Goal: Task Accomplishment & Management: Use online tool/utility

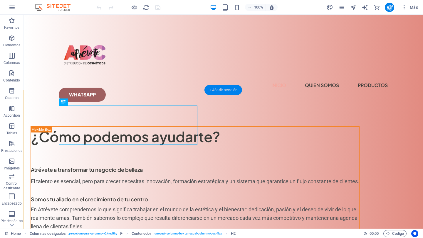
click at [228, 94] on div "+ Añadir sección" at bounding box center [223, 90] width 38 height 10
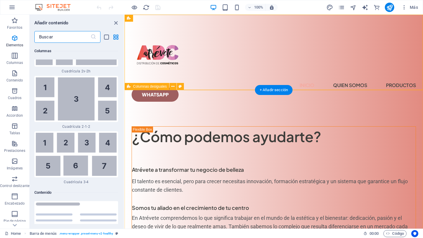
scroll to position [1820, 0]
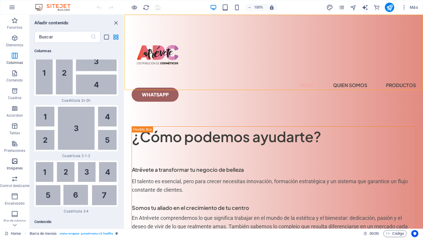
click at [17, 160] on icon "button" at bounding box center [14, 161] width 7 height 7
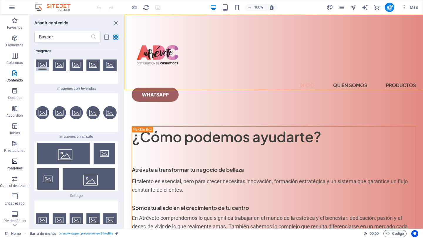
scroll to position [5910, 0]
click at [14, 182] on icon "button" at bounding box center [14, 179] width 7 height 7
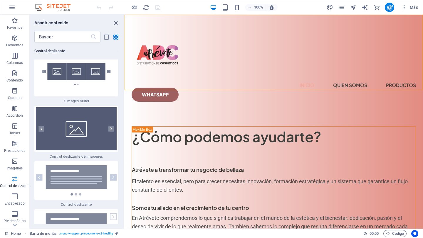
scroll to position [6683, 0]
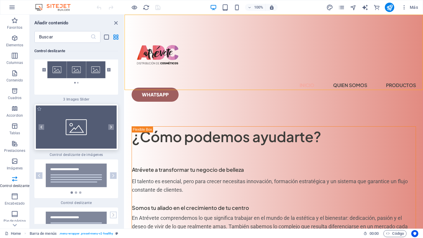
click at [67, 140] on img at bounding box center [76, 127] width 81 height 43
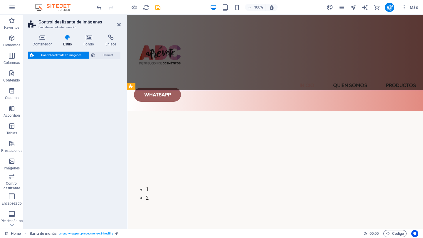
select select "rem"
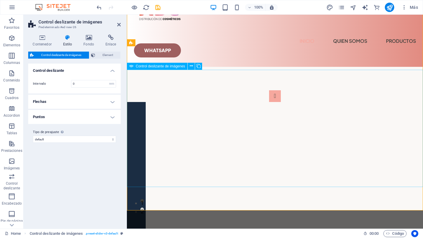
scroll to position [44, 0]
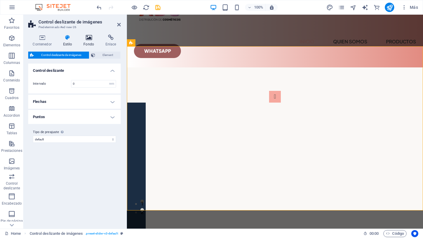
click at [89, 36] on icon at bounding box center [89, 38] width 20 height 6
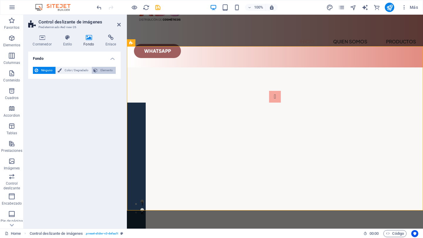
click at [109, 70] on span "Elemento" at bounding box center [106, 70] width 15 height 7
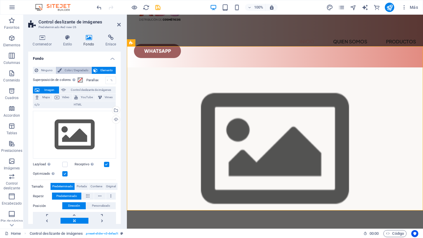
click at [82, 71] on span "Color / Degradado" at bounding box center [76, 70] width 26 height 7
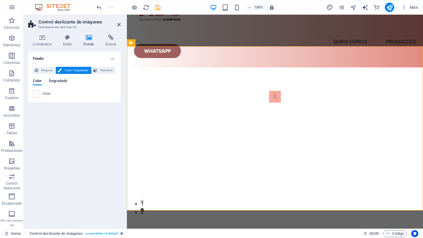
click at [65, 81] on span "Degradado" at bounding box center [58, 81] width 18 height 8
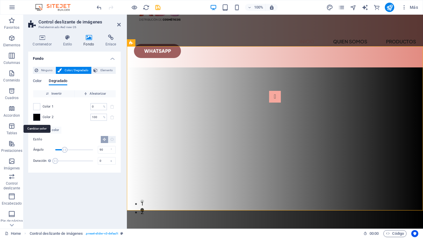
click at [35, 119] on span at bounding box center [36, 117] width 6 height 6
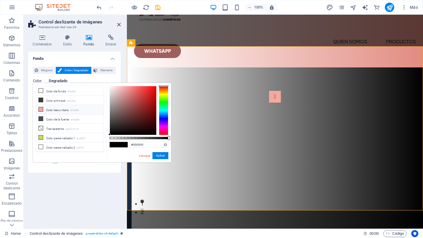
click at [65, 111] on li "Color secundario #f6a89e" at bounding box center [70, 109] width 68 height 9
type input "#f6a89e"
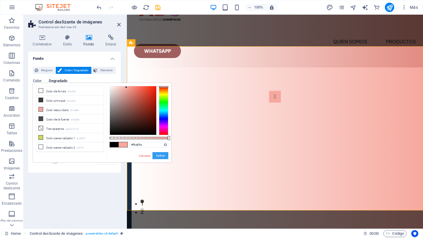
click at [163, 158] on button "Aplicar" at bounding box center [160, 155] width 16 height 7
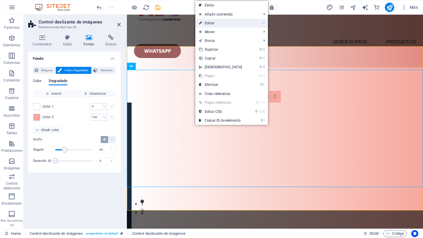
click at [207, 22] on link "⏎ Editar" at bounding box center [220, 23] width 50 height 9
select select "px"
select select "ms"
select select "s"
select select "progressive"
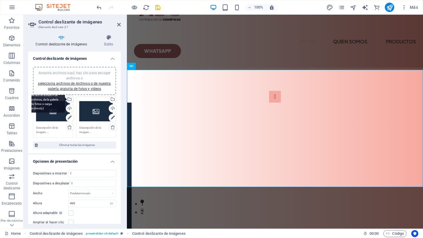
click at [68, 97] on div "Selecciona archivos del administrador de archivos, de la galería de fotos o car…" at bounding box center [69, 99] width 9 height 9
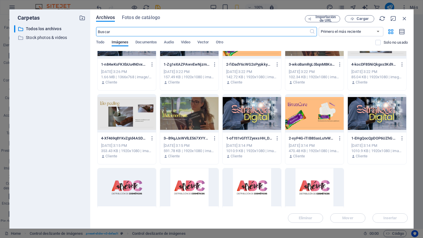
scroll to position [254, 0]
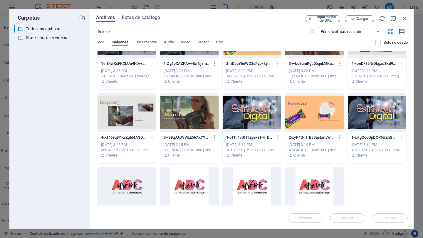
click at [374, 117] on div at bounding box center [376, 113] width 58 height 38
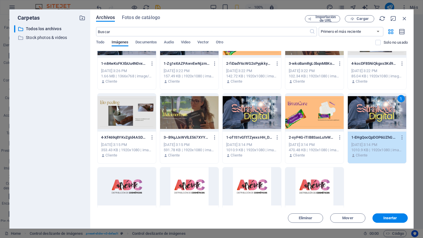
click at [190, 109] on div at bounding box center [189, 113] width 58 height 38
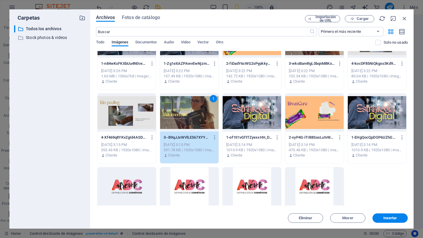
click at [134, 109] on div at bounding box center [126, 113] width 58 height 38
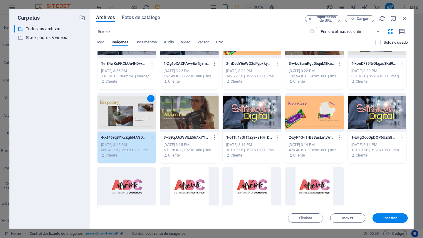
click at [189, 113] on div at bounding box center [189, 113] width 58 height 38
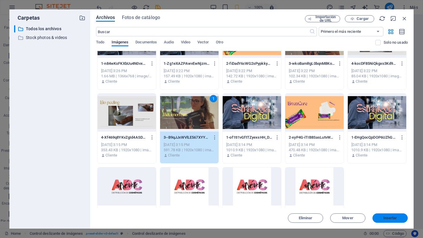
click at [390, 218] on span "Insertar" at bounding box center [390, 219] width 14 height 4
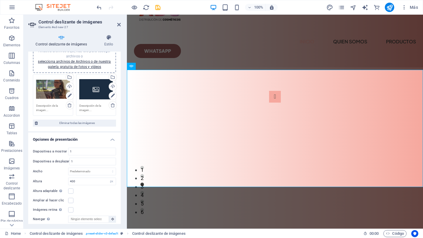
scroll to position [20, 0]
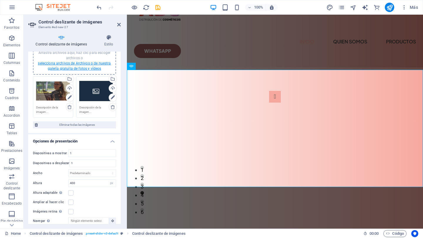
click at [87, 67] on link "selecciona archivos de Archivos o de nuestra galería gratuita de fotos y vídeos" at bounding box center [74, 65] width 73 height 9
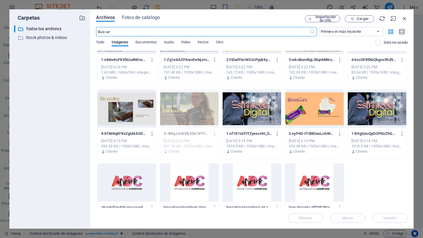
scroll to position [245, 0]
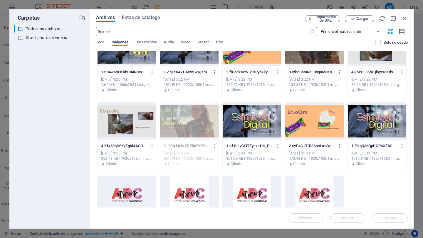
click at [313, 140] on div at bounding box center [314, 121] width 58 height 38
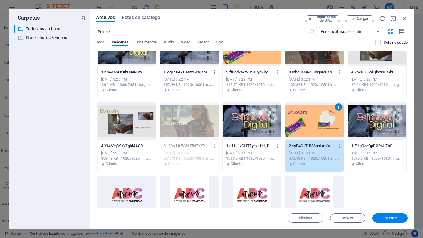
click at [131, 120] on div at bounding box center [126, 121] width 58 height 38
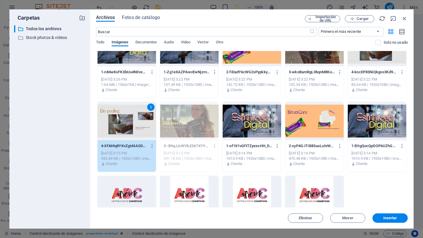
click at [327, 132] on div at bounding box center [314, 121] width 58 height 38
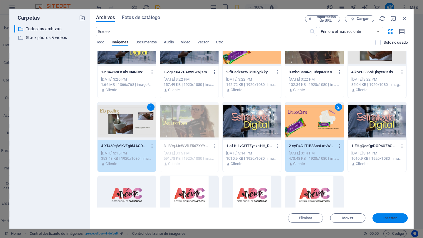
click at [389, 218] on span "Insertar" at bounding box center [390, 219] width 14 height 4
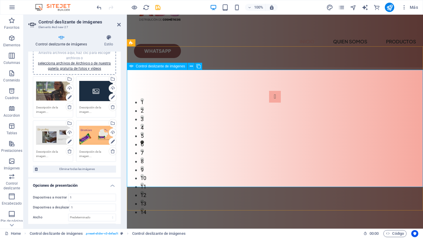
click at [150, 68] on div "Control deslizante de imágenes" at bounding box center [157, 66] width 60 height 7
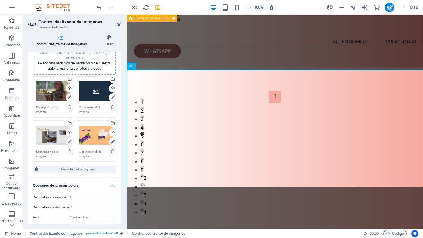
click at [229, 38] on div "Menu Inicio quien somos Productos Whatsapp" at bounding box center [275, 19] width 296 height 97
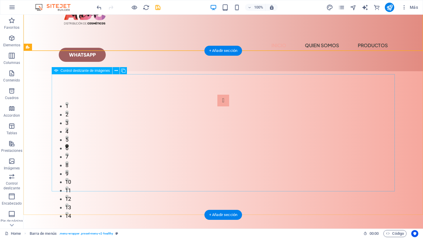
scroll to position [40, 0]
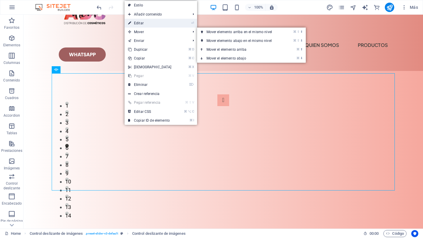
click at [139, 25] on link "⏎ Editar" at bounding box center [149, 23] width 50 height 9
select select "px"
select select "ms"
select select "s"
select select "progressive"
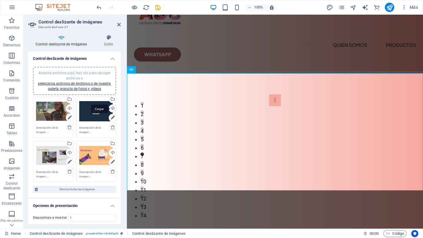
click at [111, 108] on div "Cargar" at bounding box center [112, 109] width 9 height 9
click at [112, 99] on div "Selecciona archivos del administrador de archivos, de la galería de fotos o car…" at bounding box center [112, 99] width 9 height 9
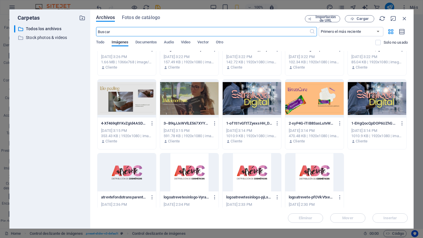
scroll to position [269, 0]
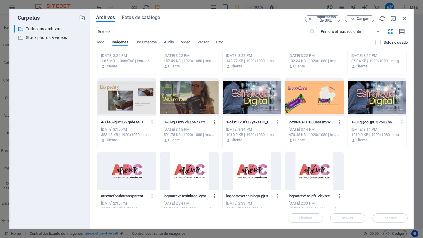
click at [374, 95] on div at bounding box center [376, 97] width 58 height 38
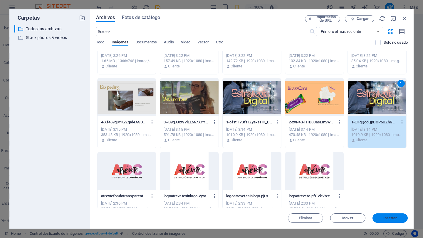
click at [392, 220] on span "Insertar" at bounding box center [390, 219] width 14 height 4
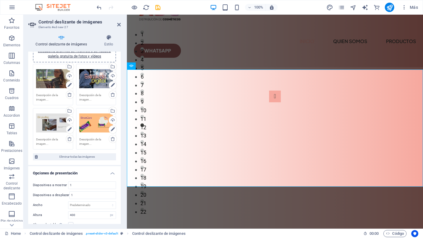
scroll to position [0, 0]
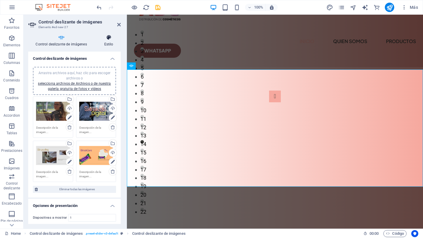
click at [109, 40] on icon at bounding box center [109, 38] width 24 height 6
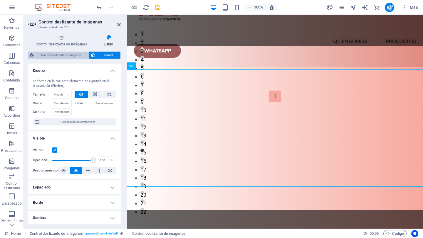
click at [76, 54] on span "Control deslizante de imágenes" at bounding box center [62, 55] width 52 height 7
select select "rem"
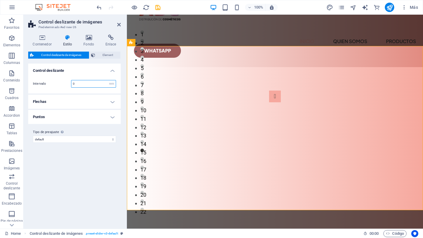
click at [102, 84] on input "0" at bounding box center [93, 83] width 44 height 7
type input "1"
click at [112, 71] on h4 "Control deslizante" at bounding box center [74, 69] width 92 height 11
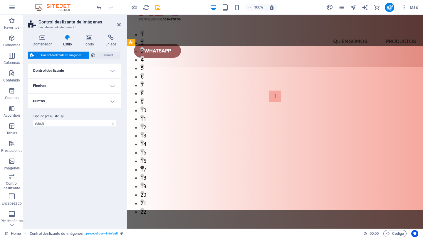
click at [113, 124] on select "default Añadir tipo de preajuste" at bounding box center [74, 123] width 83 height 7
click at [33, 120] on select "default Añadir tipo de preajuste" at bounding box center [74, 123] width 83 height 7
click at [111, 71] on h4 "Control deslizante" at bounding box center [74, 71] width 92 height 14
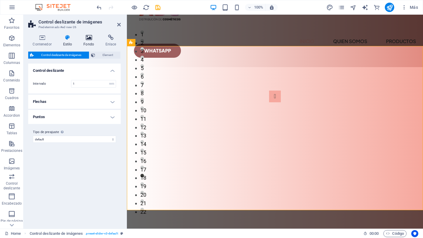
click at [88, 37] on icon at bounding box center [89, 38] width 20 height 6
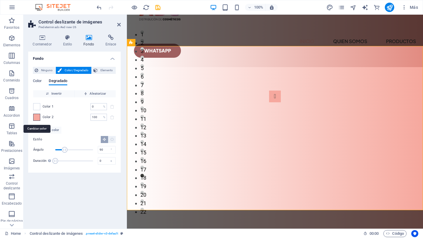
click at [36, 117] on span at bounding box center [36, 117] width 6 height 6
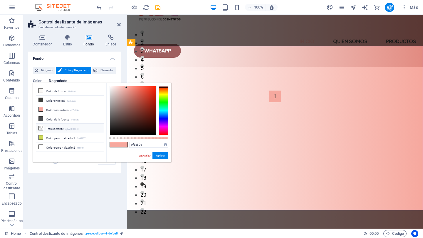
click at [71, 127] on small "rgba(0,0,0,.0)" at bounding box center [72, 129] width 14 height 4
type input "rgba(0, 0, 0, 0)"
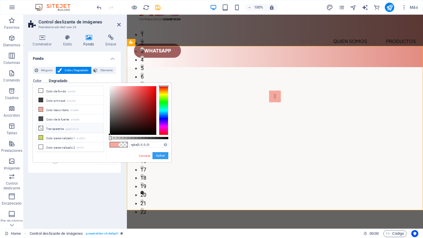
click at [162, 157] on button "Aplicar" at bounding box center [160, 155] width 16 height 7
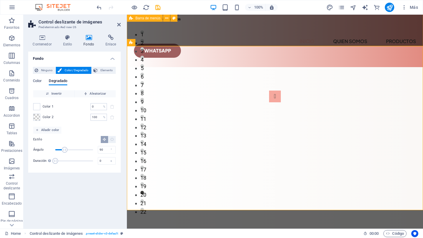
click at [259, 36] on div "Menu Inicio quien somos Productos Whatsapp" at bounding box center [275, 19] width 296 height 97
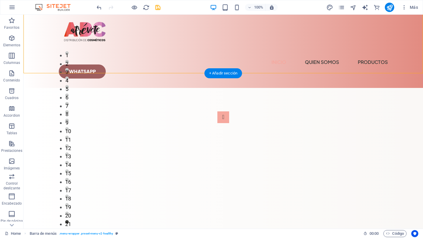
scroll to position [26, 0]
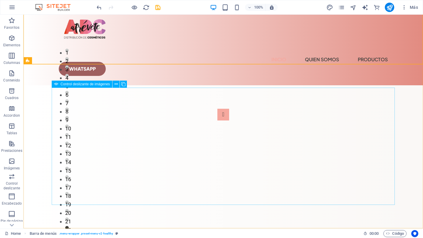
click at [95, 84] on span "Control deslizante de imágenes" at bounding box center [84, 84] width 49 height 4
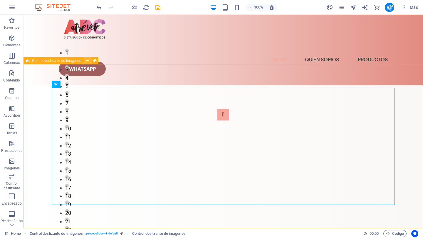
click at [87, 62] on icon at bounding box center [87, 61] width 3 height 6
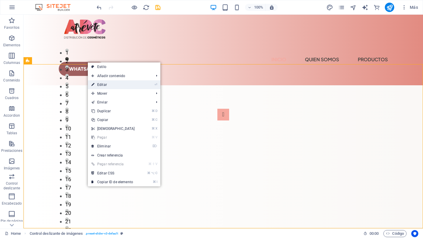
click at [108, 84] on link "⏎ Editar" at bounding box center [113, 84] width 50 height 9
select select "region"
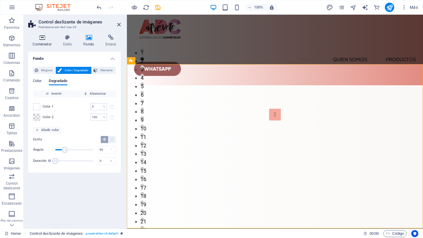
click at [42, 41] on h4 "Contenedor" at bounding box center [43, 41] width 30 height 12
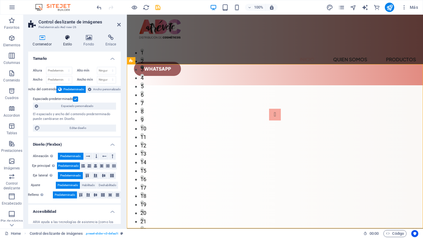
click at [68, 43] on h4 "Estilo" at bounding box center [68, 41] width 21 height 12
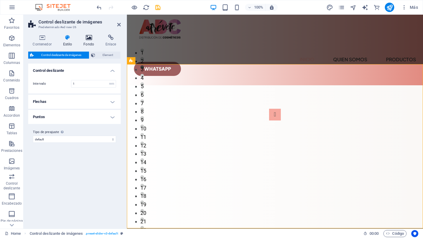
click at [86, 38] on icon at bounding box center [89, 38] width 20 height 6
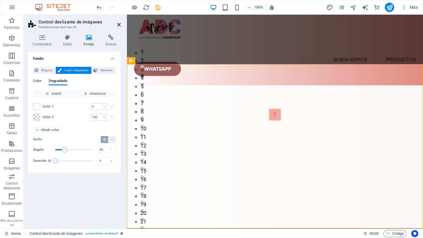
click at [118, 22] on icon at bounding box center [119, 24] width 4 height 5
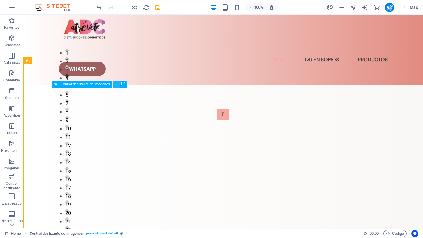
click at [117, 86] on icon at bounding box center [115, 84] width 3 height 6
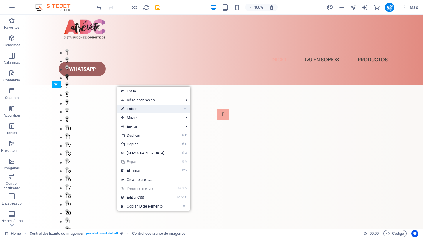
click at [131, 107] on link "⏎ Editar" at bounding box center [142, 109] width 50 height 9
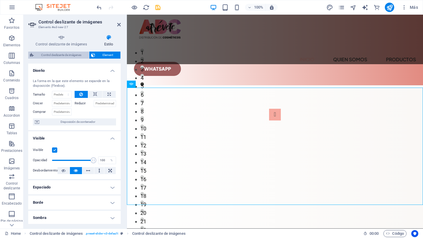
click at [64, 55] on span "Control deslizante de imágenes" at bounding box center [62, 55] width 52 height 7
select select "rem"
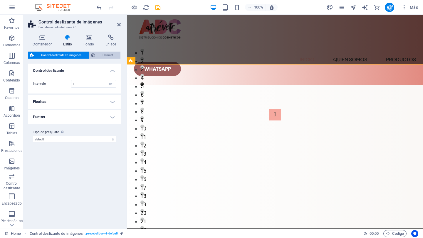
click at [111, 55] on span "Element" at bounding box center [108, 55] width 22 height 7
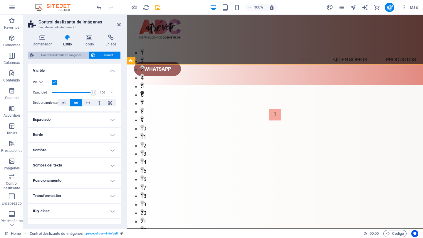
click at [56, 55] on span "Control deslizante de imágenes" at bounding box center [62, 55] width 52 height 7
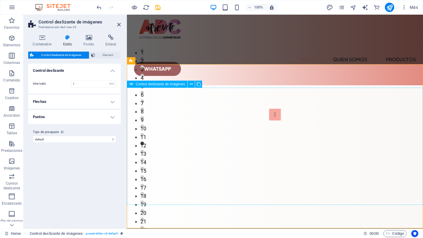
click at [218, 188] on div "1 2 3 4 1 2 3 4 5 6 7 8 9 10 11 12 13 14 1 2 3 4 5 6 7 8 9 10 11 12 1 2 3 4 5 6…" at bounding box center [275, 167] width 296 height 117
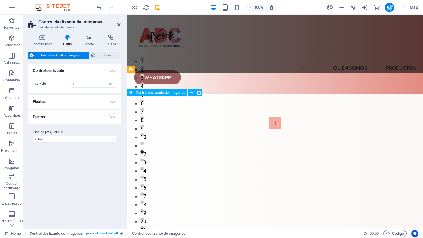
scroll to position [17, 0]
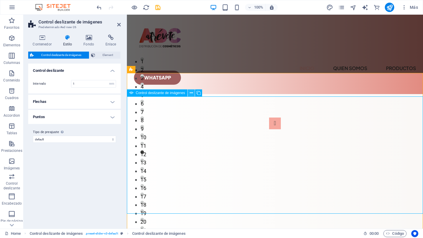
click at [192, 93] on icon at bounding box center [191, 93] width 3 height 6
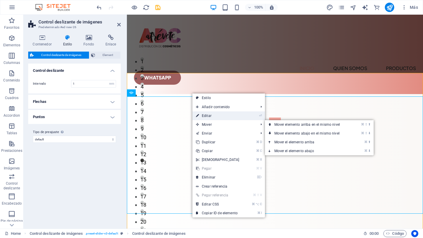
click at [208, 117] on link "⏎ Editar" at bounding box center [217, 116] width 50 height 9
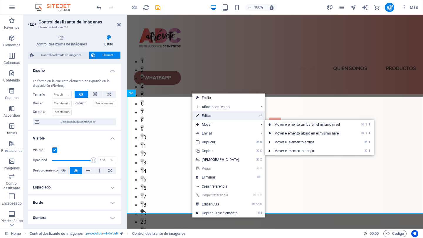
click at [218, 116] on link "⏎ Editar" at bounding box center [217, 116] width 50 height 9
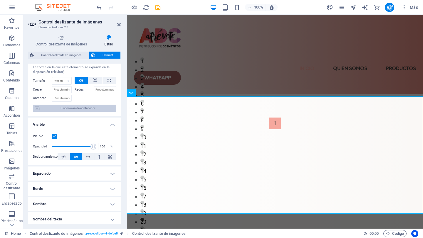
scroll to position [0, 0]
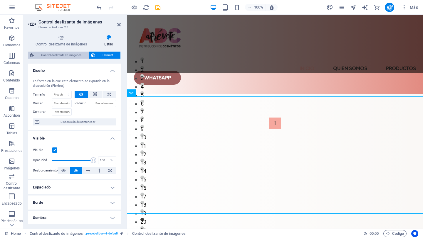
click at [69, 54] on span "Control deslizante de imágenes" at bounding box center [62, 55] width 52 height 7
select select "rem"
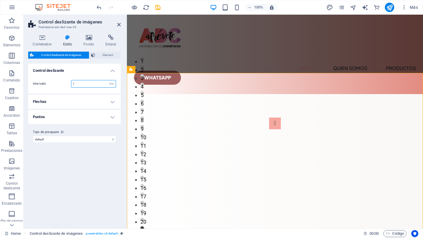
click at [98, 82] on input "1" at bounding box center [93, 83] width 44 height 7
click at [113, 71] on h4 "Control deslizante" at bounding box center [74, 69] width 92 height 11
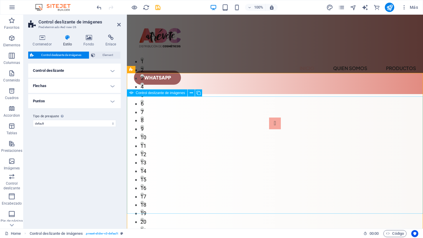
click at [232, 118] on div "1 2 3 4 1 2 3 4 5 6 7 8 9 10 11 12 13 14 1 2 3 4 5 6 7 8 9 10 11 12 1 2 3 4 5 6…" at bounding box center [275, 176] width 296 height 117
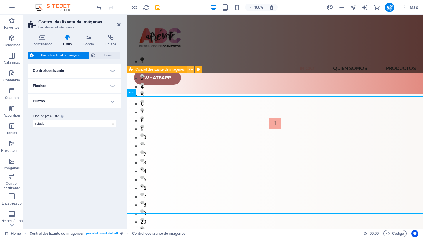
click at [190, 70] on icon at bounding box center [190, 70] width 3 height 6
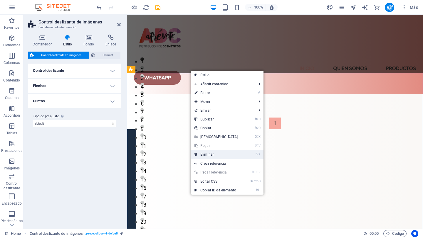
click at [214, 155] on link "⌦ Eliminar" at bounding box center [216, 154] width 50 height 9
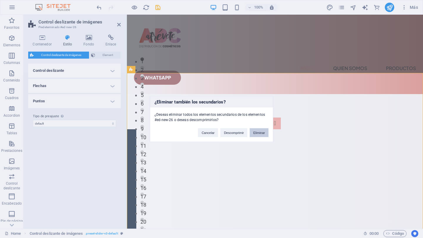
click at [259, 131] on button "Eliminar" at bounding box center [258, 133] width 19 height 9
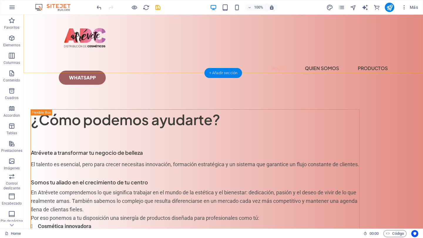
click at [213, 71] on div "+ Añadir sección" at bounding box center [223, 73] width 38 height 10
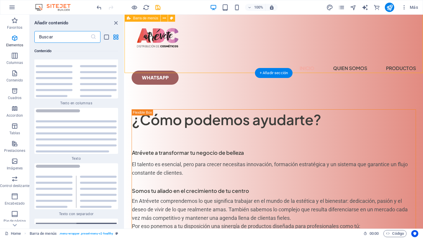
scroll to position [1998, 0]
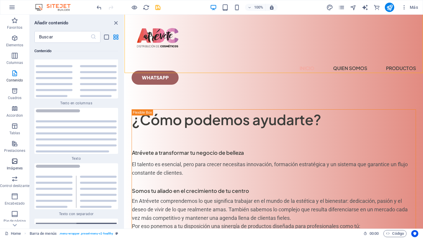
click at [11, 158] on span "Imágenes" at bounding box center [14, 165] width 29 height 14
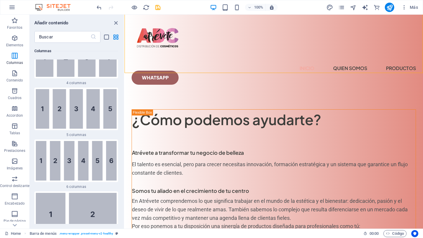
scroll to position [518, 0]
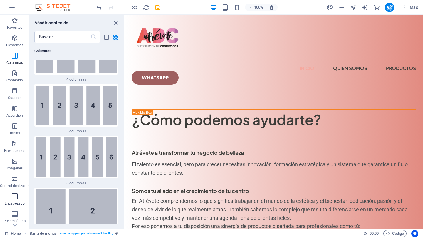
click at [15, 196] on icon "button" at bounding box center [14, 196] width 7 height 7
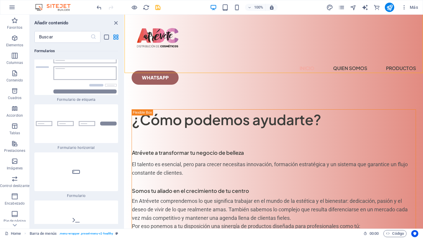
scroll to position [8906, 0]
click at [14, 181] on icon "button" at bounding box center [14, 179] width 7 height 7
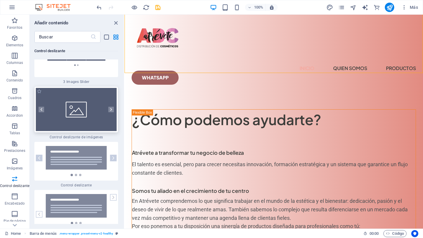
scroll to position [6703, 0]
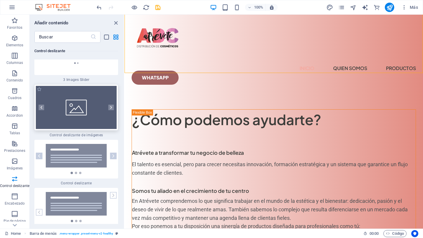
click at [87, 118] on img at bounding box center [76, 107] width 81 height 43
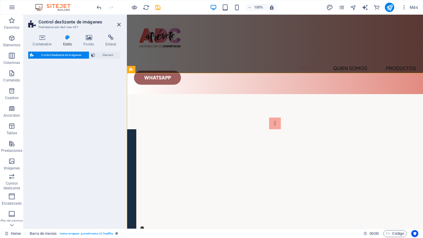
select select "rem"
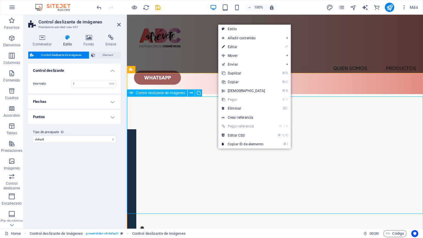
click at [175, 94] on span "Control deslizante de imágenes" at bounding box center [160, 93] width 49 height 4
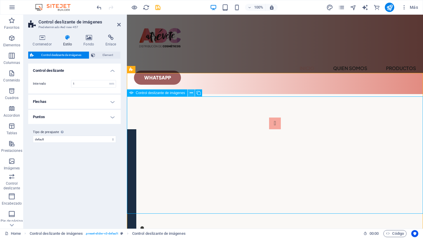
click at [191, 93] on icon at bounding box center [191, 93] width 3 height 6
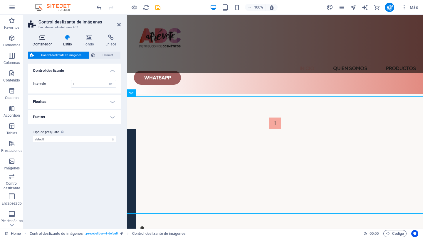
click at [41, 40] on icon at bounding box center [42, 38] width 28 height 6
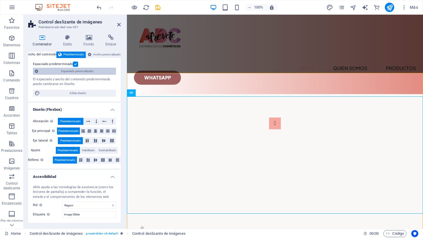
scroll to position [0, 0]
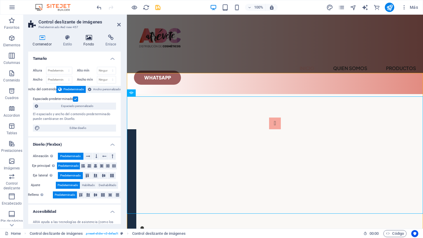
click at [88, 40] on icon at bounding box center [89, 38] width 20 height 6
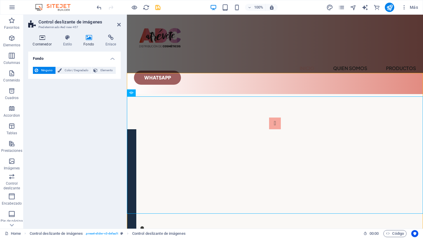
click at [41, 38] on icon at bounding box center [42, 38] width 28 height 6
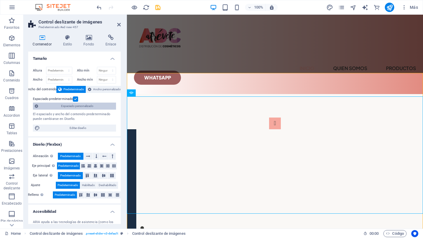
click at [84, 107] on span "Espaciado personalizado" at bounding box center [77, 106] width 74 height 7
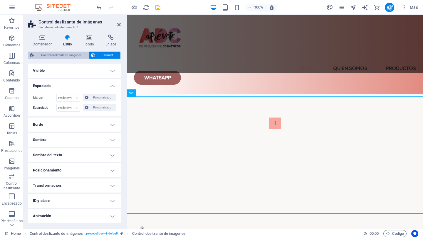
click at [75, 54] on span "Control deslizante de imágenes" at bounding box center [62, 55] width 52 height 7
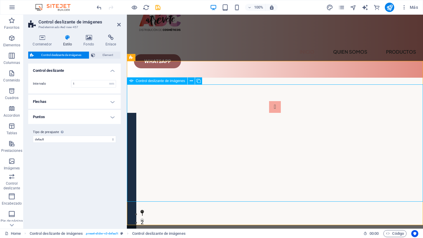
scroll to position [25, 0]
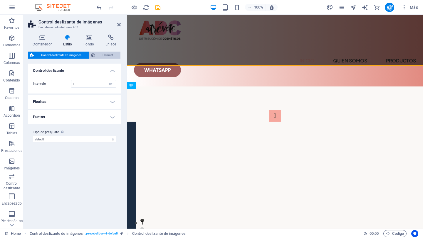
click at [112, 55] on span "Element" at bounding box center [108, 55] width 22 height 7
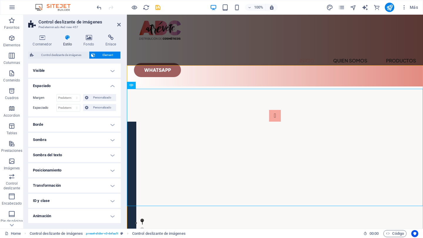
click at [113, 71] on h4 "Visible" at bounding box center [74, 71] width 92 height 14
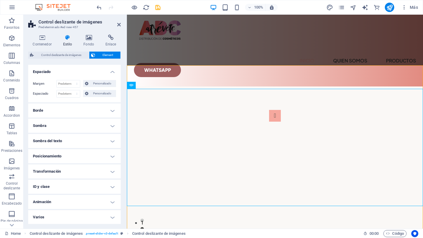
scroll to position [0, 0]
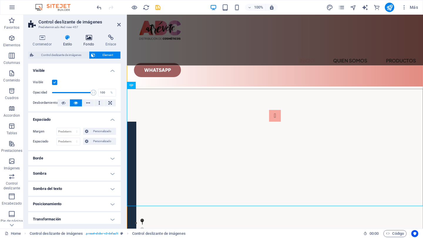
click at [90, 39] on icon at bounding box center [89, 38] width 20 height 6
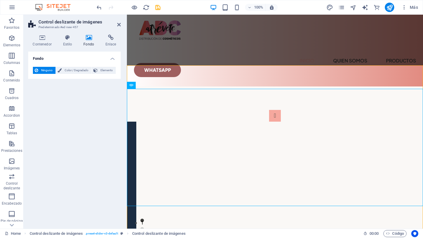
click at [112, 60] on h4 "Fondo" at bounding box center [74, 57] width 92 height 11
click at [112, 60] on h4 "Fondo" at bounding box center [74, 59] width 92 height 14
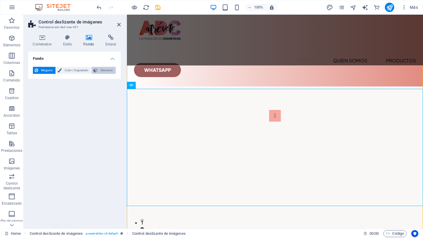
click at [101, 68] on span "Elemento" at bounding box center [106, 70] width 15 height 7
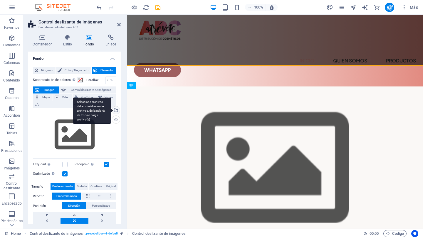
click at [116, 111] on div "Selecciona archivos del administrador de archivos, de la galería de fotos o car…" at bounding box center [115, 111] width 9 height 9
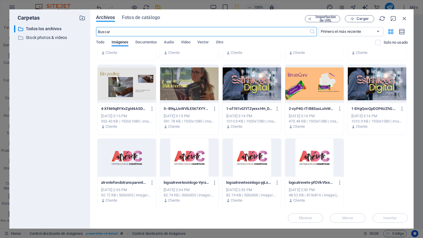
scroll to position [284, 0]
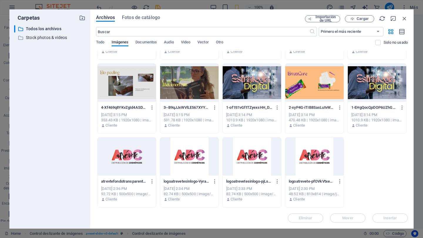
click at [372, 88] on div at bounding box center [376, 83] width 58 height 38
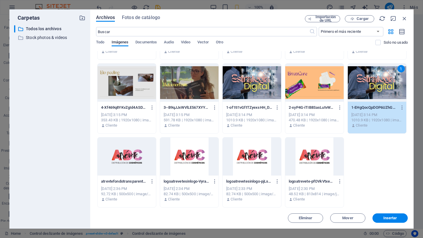
click at [328, 87] on div at bounding box center [314, 83] width 58 height 38
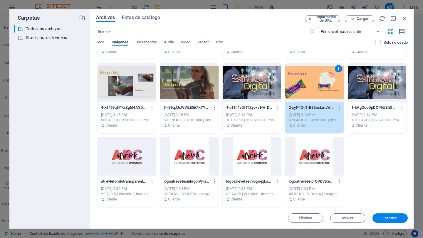
click at [371, 88] on div at bounding box center [376, 83] width 58 height 38
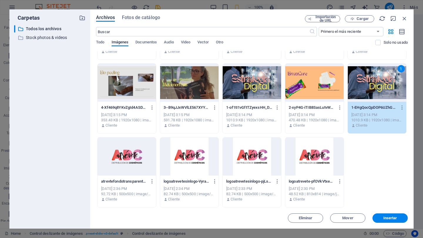
click at [322, 82] on div at bounding box center [314, 83] width 58 height 38
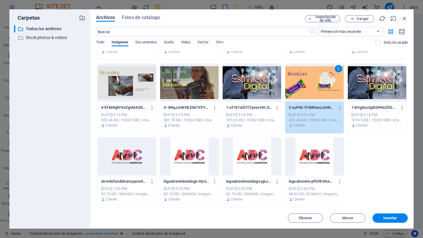
click at [322, 82] on div "1" at bounding box center [314, 83] width 58 height 38
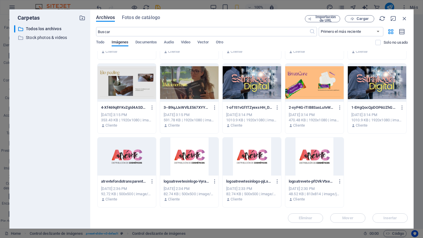
click at [363, 78] on div at bounding box center [376, 83] width 58 height 38
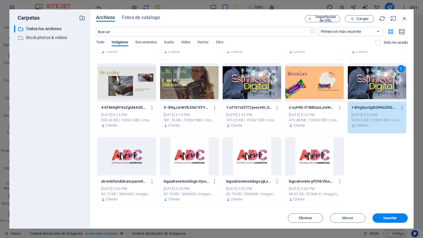
click at [323, 81] on div at bounding box center [314, 83] width 58 height 38
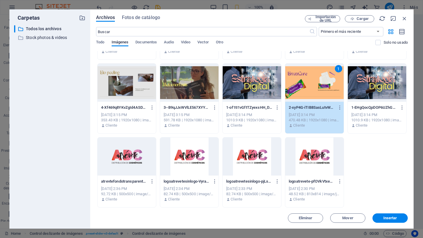
click at [366, 84] on div at bounding box center [376, 83] width 58 height 38
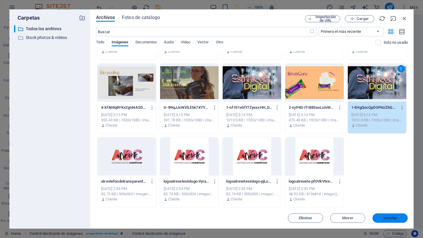
click at [389, 218] on span "Insertar" at bounding box center [390, 219] width 14 height 4
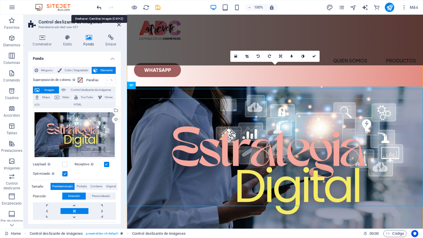
click at [98, 6] on icon "undo" at bounding box center [99, 7] width 7 height 7
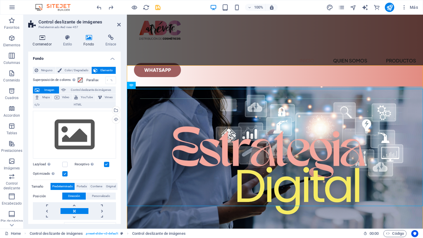
click at [40, 41] on h4 "Contenedor" at bounding box center [43, 41] width 30 height 12
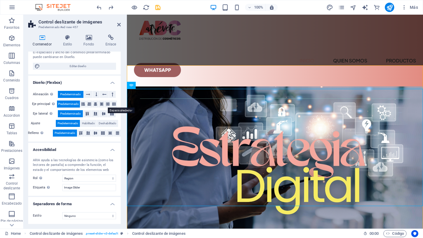
scroll to position [0, 0]
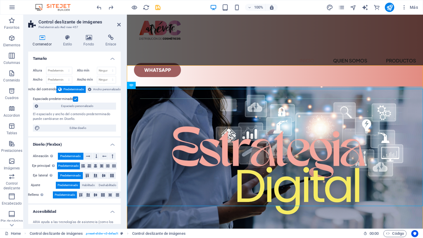
click at [172, 87] on figure at bounding box center [275, 169] width 296 height 164
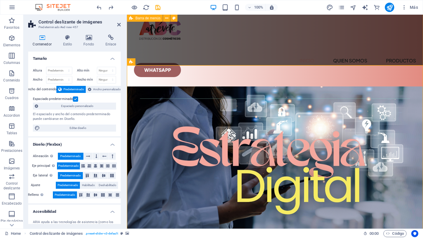
click at [196, 53] on div "Menu Inicio quien somos Productos Whatsapp" at bounding box center [275, 38] width 296 height 97
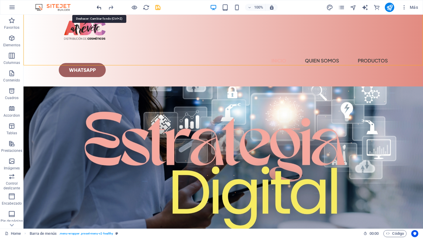
click at [100, 7] on icon "undo" at bounding box center [99, 7] width 7 height 7
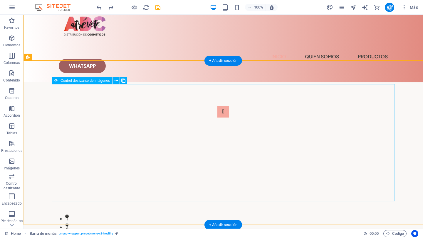
scroll to position [29, 0]
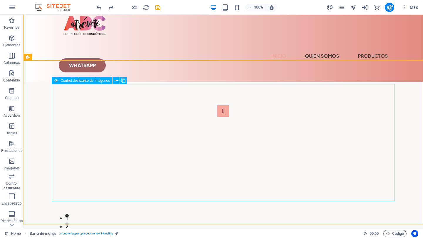
click at [94, 81] on span "Control deslizante de imágenes" at bounding box center [84, 81] width 49 height 4
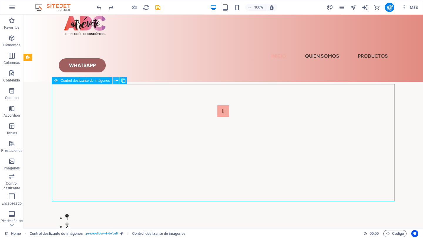
click at [116, 80] on icon at bounding box center [115, 81] width 3 height 6
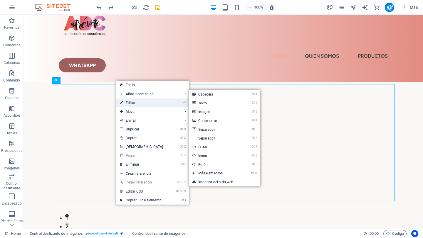
click at [129, 101] on link "⏎ Editar" at bounding box center [141, 103] width 50 height 9
select select "px"
select select "ms"
select select "s"
select select "progressive"
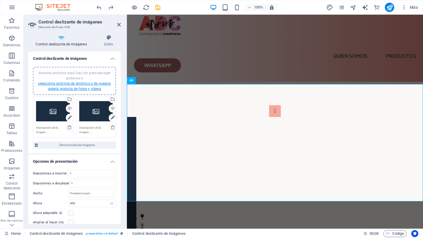
click at [88, 85] on link "selecciona archivos de Archivos o de nuestra galería gratuita de fotos y vídeos" at bounding box center [74, 86] width 73 height 9
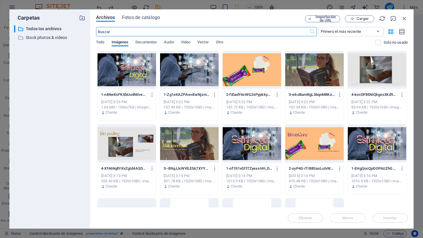
scroll to position [284, 0]
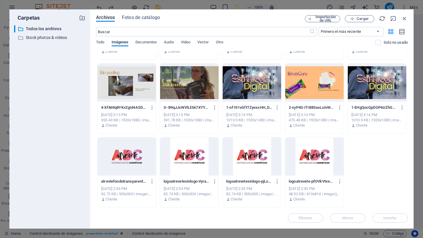
click at [370, 85] on div at bounding box center [376, 83] width 58 height 38
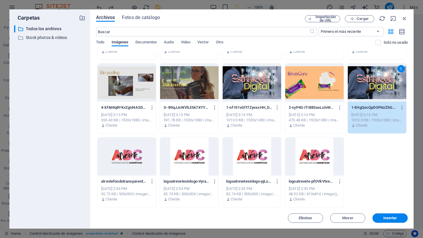
click at [313, 85] on div at bounding box center [314, 83] width 58 height 38
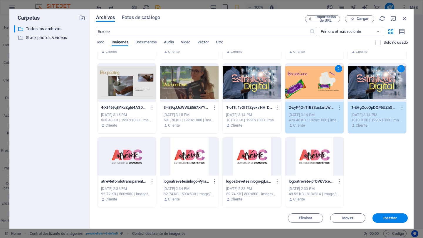
click at [180, 85] on div at bounding box center [189, 83] width 58 height 38
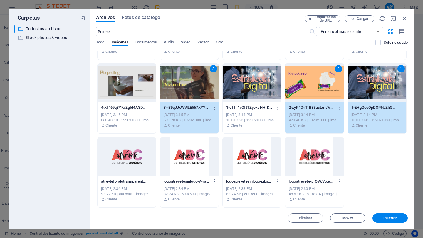
click at [126, 83] on div at bounding box center [126, 83] width 58 height 38
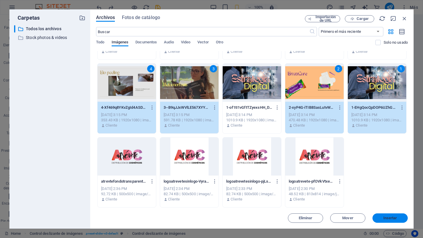
click at [387, 215] on button "Insertar" at bounding box center [389, 218] width 35 height 9
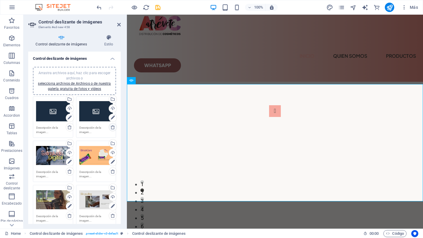
click at [112, 128] on icon at bounding box center [112, 127] width 5 height 5
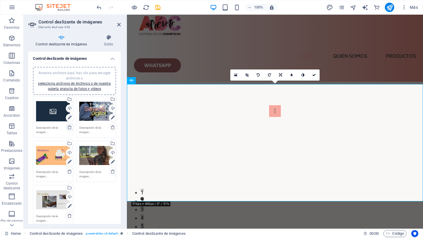
click at [68, 127] on icon at bounding box center [69, 127] width 5 height 5
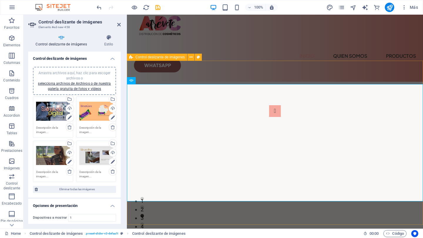
click at [383, 82] on div "1 2 3 4" at bounding box center [275, 164] width 296 height 164
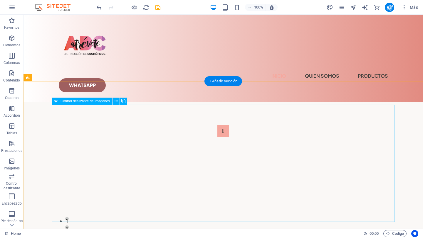
scroll to position [9, 0]
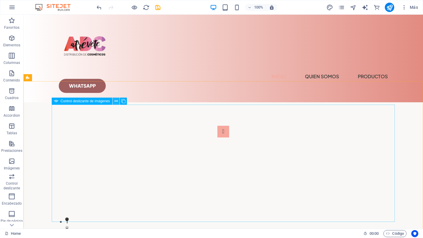
click at [115, 102] on icon at bounding box center [115, 101] width 3 height 6
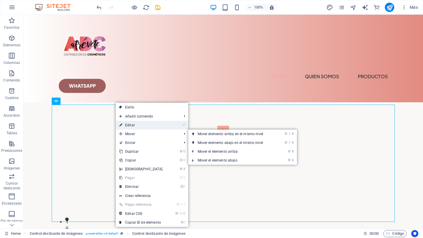
click at [134, 125] on link "⏎ Editar" at bounding box center [141, 125] width 50 height 9
select select "px"
select select "ms"
select select "s"
select select "progressive"
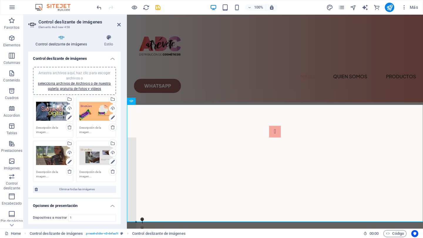
click at [111, 161] on icon at bounding box center [113, 162] width 4 height 7
click at [112, 163] on icon at bounding box center [113, 162] width 4 height 7
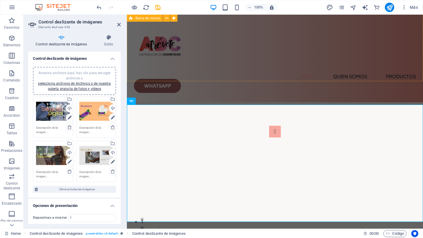
click at [247, 64] on div "Menu Inicio quien somos Productos Whatsapp" at bounding box center [275, 54] width 296 height 97
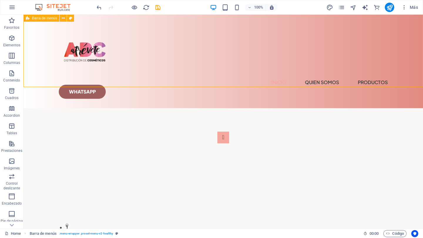
scroll to position [0, 0]
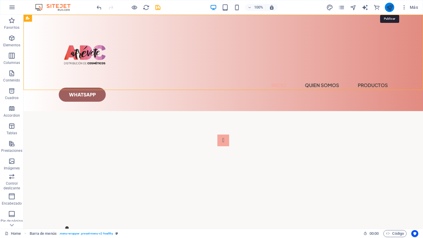
click at [389, 8] on icon "publish" at bounding box center [389, 7] width 7 height 7
checkbox input "false"
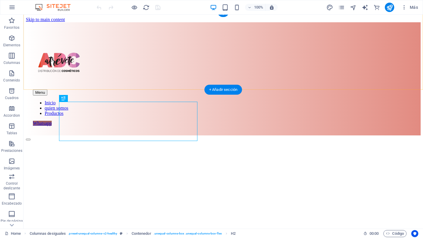
scroll to position [168, 0]
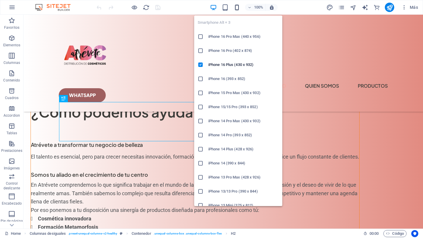
click at [239, 9] on icon "button" at bounding box center [236, 7] width 7 height 7
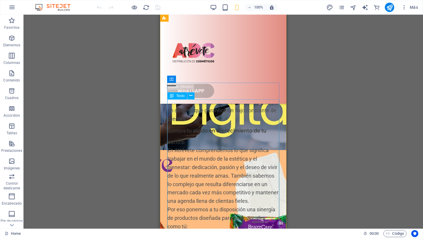
scroll to position [0, 0]
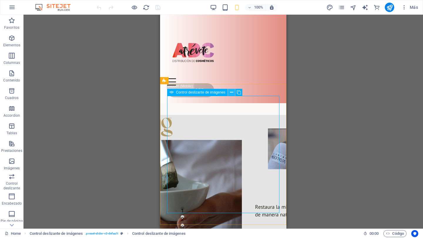
click at [231, 92] on icon at bounding box center [231, 93] width 3 height 6
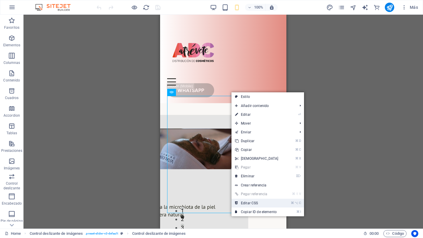
click at [251, 203] on link "⌘ ⌥ C Editar CSS" at bounding box center [256, 203] width 50 height 9
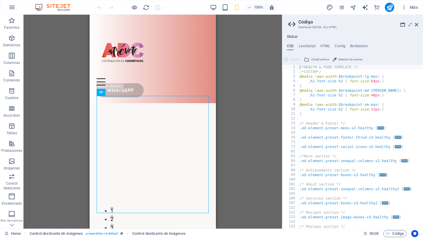
click at [418, 25] on aside "Código Gestionar (S)CSS, JS y HTML Global CSS JavaScript HTML Config Boilerplat…" at bounding box center [352, 122] width 141 height 214
click at [416, 25] on icon at bounding box center [416, 24] width 4 height 5
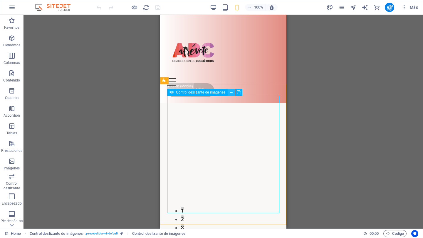
click at [232, 93] on icon at bounding box center [231, 93] width 3 height 6
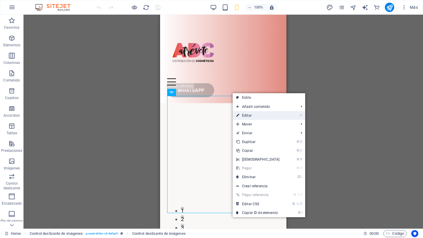
click at [244, 114] on link "⏎ Editar" at bounding box center [257, 115] width 50 height 9
select select "px"
select select "ms"
select select "s"
select select "progressive"
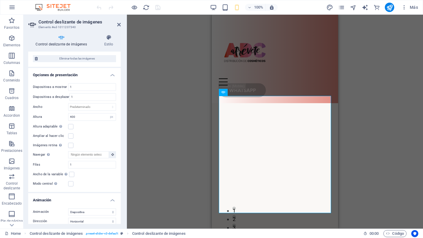
scroll to position [136, 0]
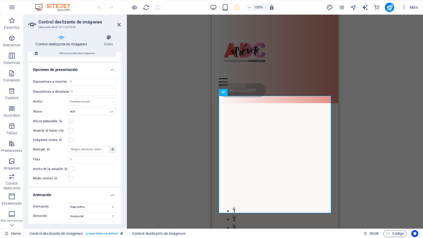
click at [70, 122] on label at bounding box center [70, 121] width 5 height 5
click at [0, 0] on input "Altura adaptable Ajustar automáticamente el alto para controles deslizantes de …" at bounding box center [0, 0] width 0 height 0
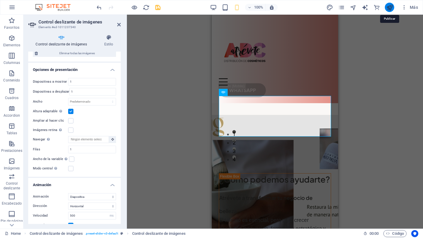
click at [391, 6] on icon "publish" at bounding box center [389, 7] width 7 height 7
checkbox input "false"
